Goal: Transaction & Acquisition: Purchase product/service

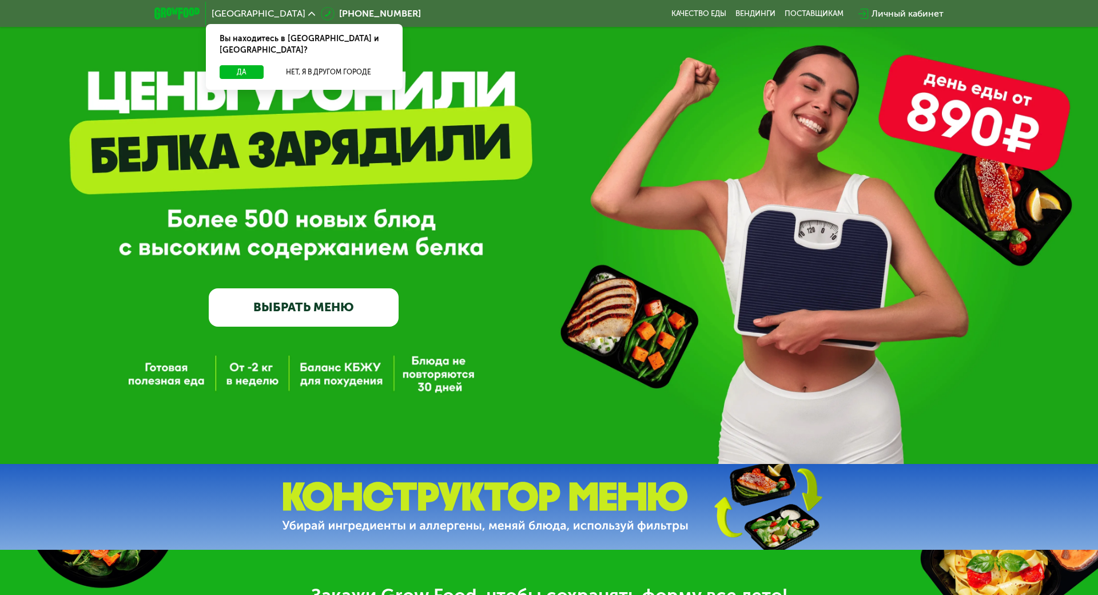
scroll to position [57, 0]
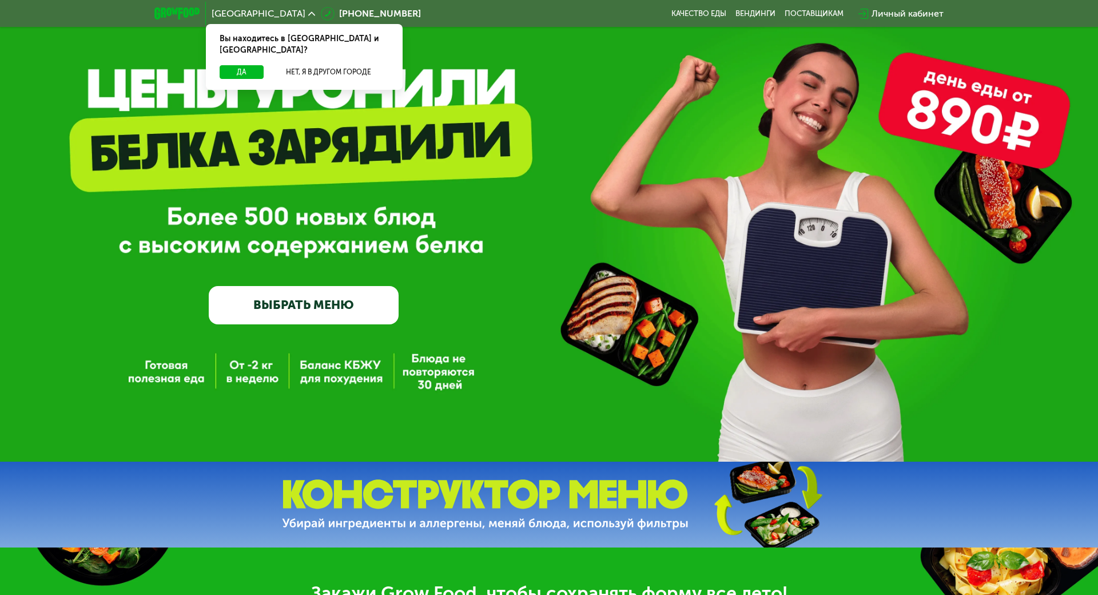
click at [328, 296] on link "ВЫБРАТЬ МЕНЮ" at bounding box center [304, 305] width 190 height 38
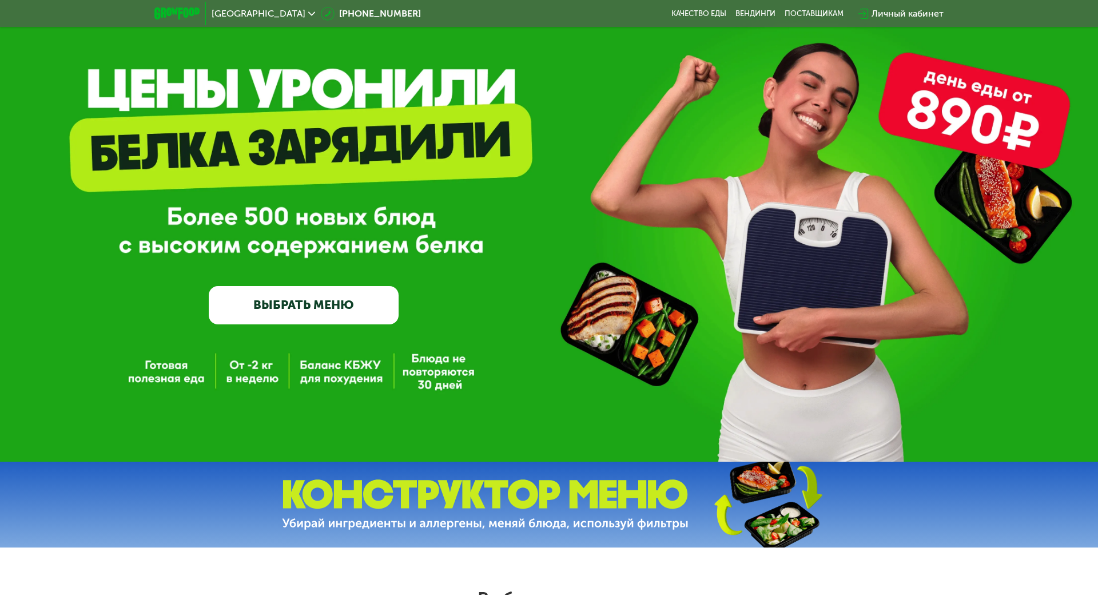
click at [316, 313] on link "ВЫБРАТЬ МЕНЮ" at bounding box center [304, 305] width 190 height 38
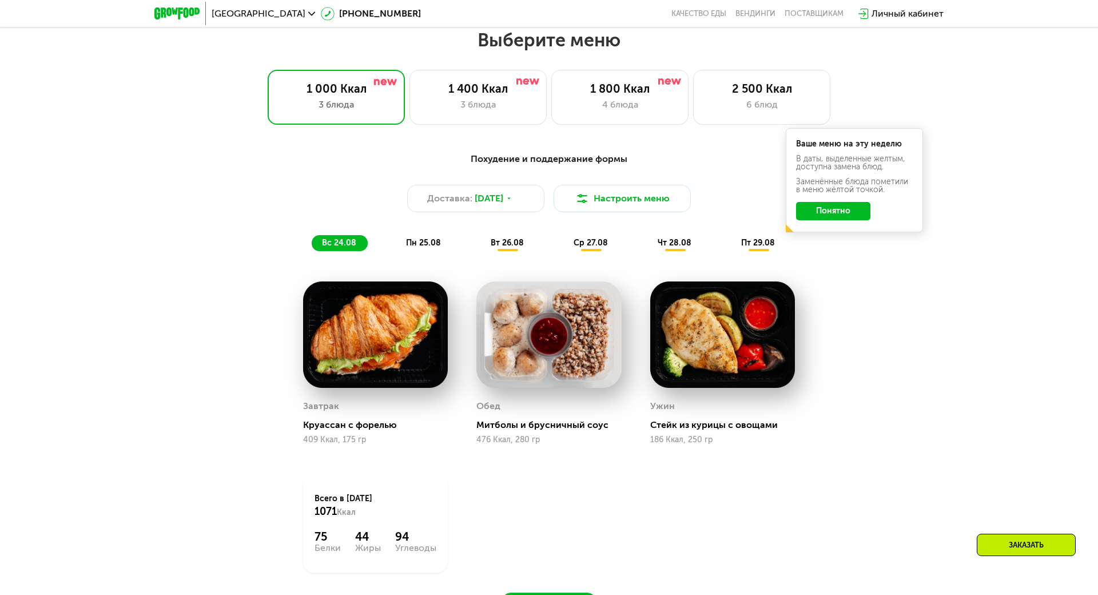
scroll to position [618, 0]
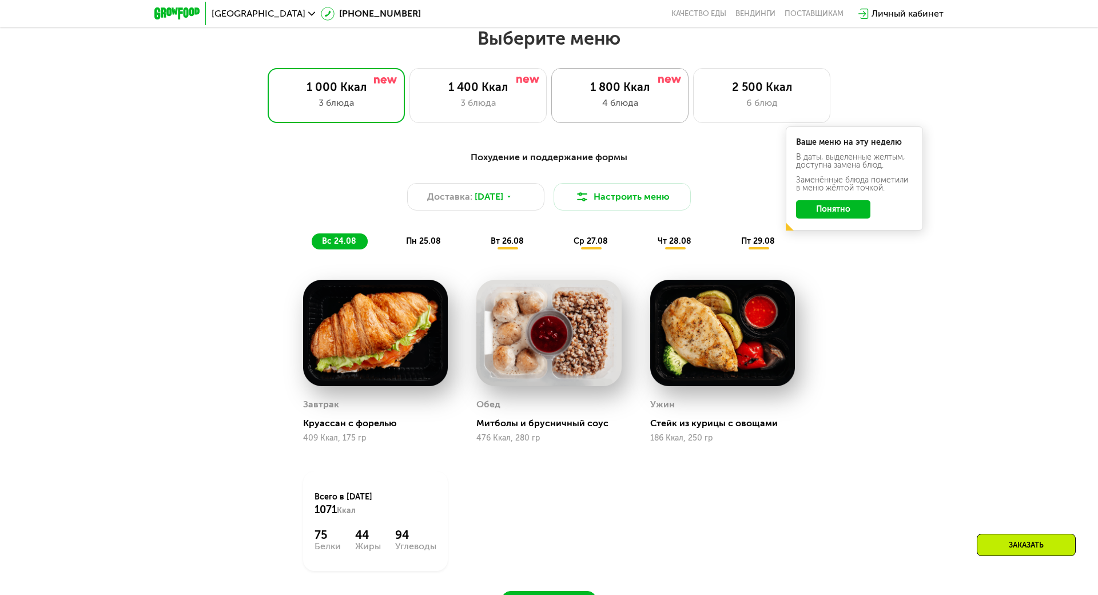
click at [647, 96] on div "4 блюда" at bounding box center [619, 103] width 113 height 14
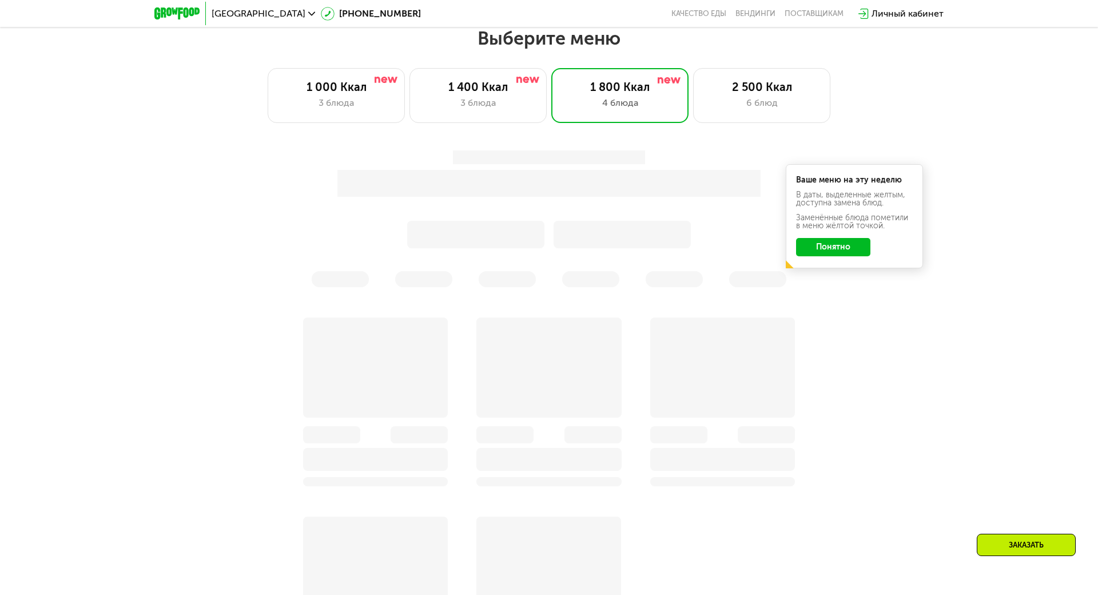
click at [832, 245] on button "Понятно" at bounding box center [833, 247] width 74 height 18
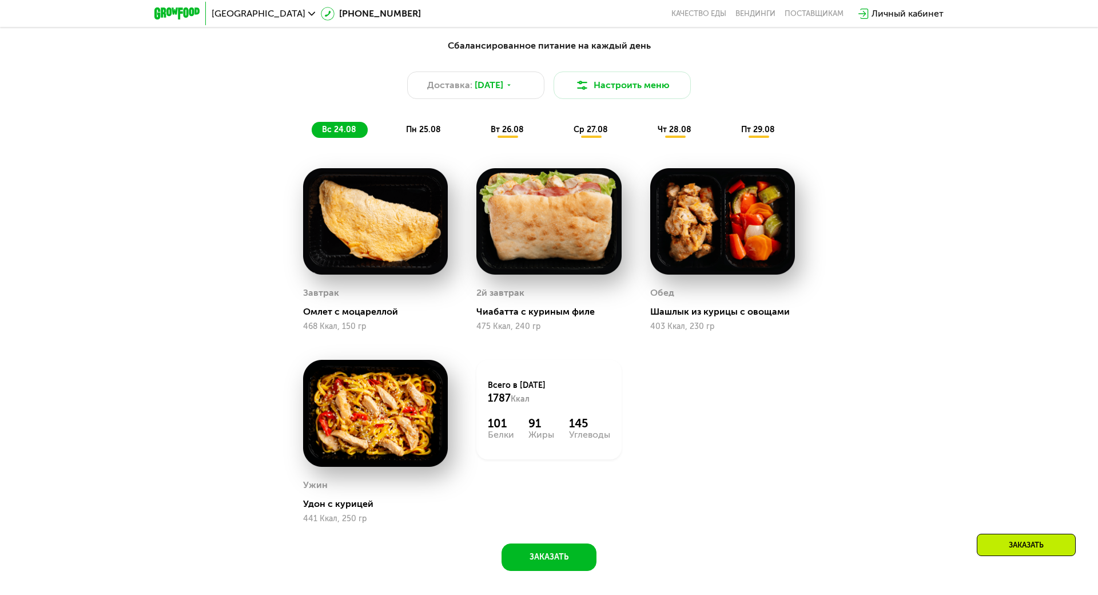
scroll to position [732, 0]
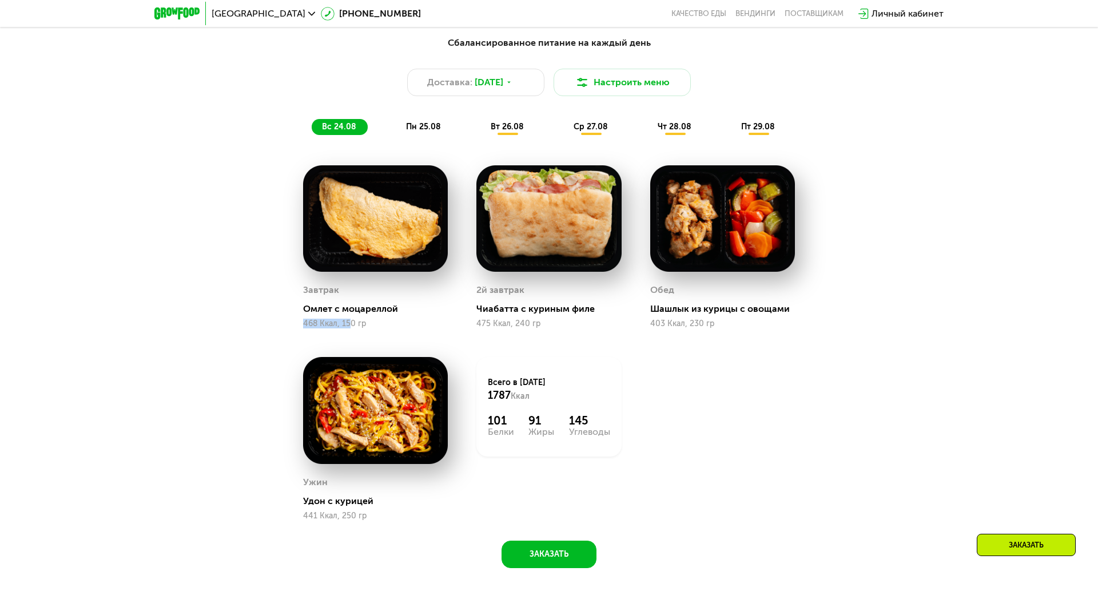
drag, startPoint x: 300, startPoint y: 320, endPoint x: 344, endPoint y: 320, distance: 43.5
click at [344, 320] on div "468 Ккал, 150 гр" at bounding box center [375, 323] width 145 height 9
click at [431, 332] on div "Завтрак Омлет с моцареллой 468 Ккал, 150 гр" at bounding box center [375, 247] width 173 height 192
